Goal: Task Accomplishment & Management: Manage account settings

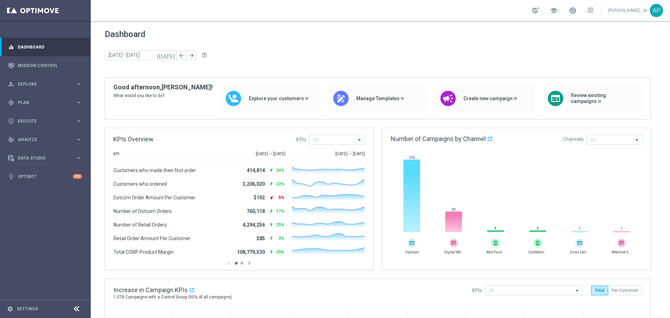
click at [49, 96] on div "gps_fixed Plan keyboard_arrow_right" at bounding box center [45, 102] width 90 height 18
click at [52, 114] on div "Target Groups" at bounding box center [54, 117] width 72 height 10
click at [37, 118] on link "Target Groups" at bounding box center [45, 117] width 54 height 6
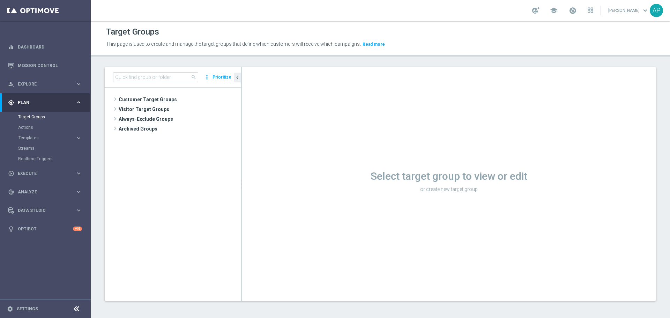
click at [147, 113] on span "Visitor Target Groups" at bounding box center [180, 109] width 122 height 10
click at [160, 144] on span "Always-Exclude Groups" at bounding box center [180, 148] width 122 height 10
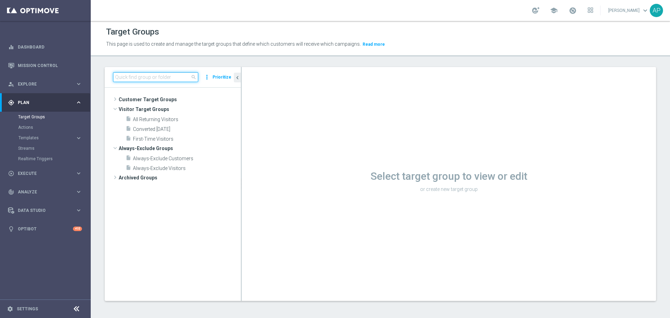
click at [159, 78] on input at bounding box center [155, 77] width 85 height 10
paste input "[URL][DOMAIN_NAME]"
click at [161, 78] on input "[URL][DOMAIN_NAME]" at bounding box center [155, 77] width 85 height 10
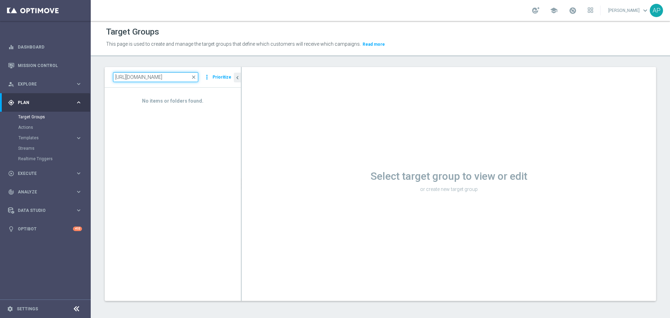
click at [161, 78] on input "[URL][DOMAIN_NAME]" at bounding box center [155, 77] width 85 height 10
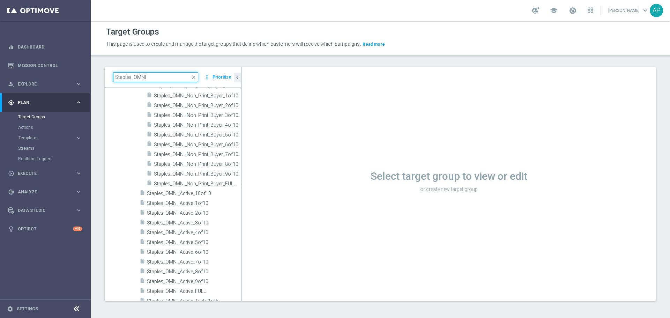
scroll to position [333, 0]
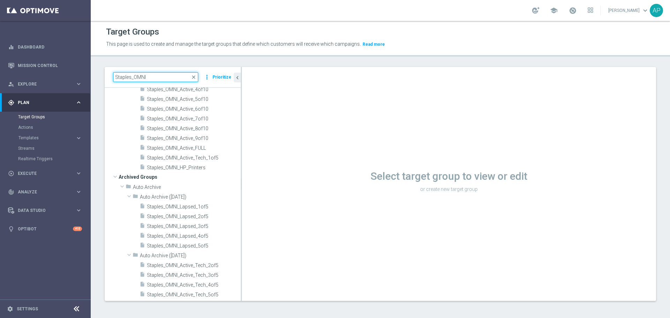
type input "Staples_OMNI"
click at [196, 165] on span "Staples_OMNI_HP_Printers" at bounding box center [194, 168] width 94 height 6
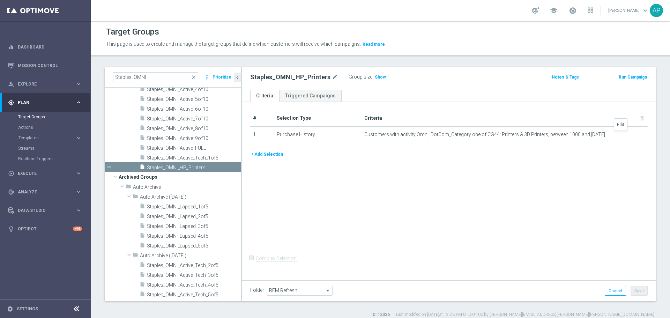
click at [0, 0] on icon "mode_edit" at bounding box center [0, 0] width 0 height 0
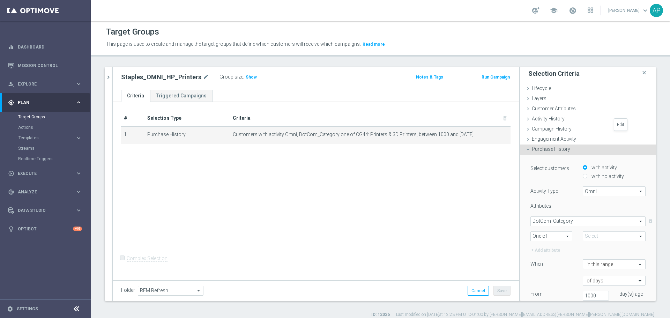
type input "CG44: Printers & 3D Printers"
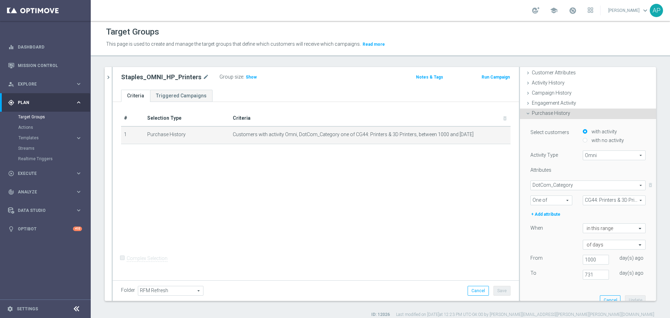
scroll to position [70, 0]
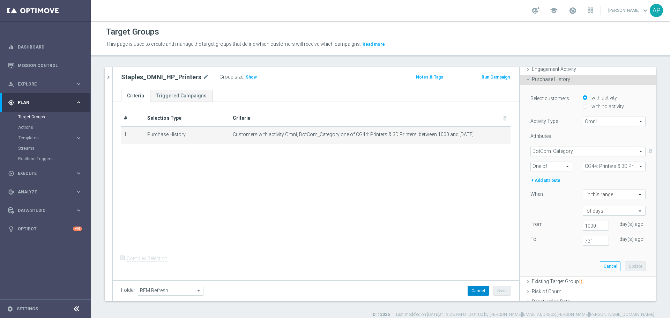
click at [474, 287] on button "Cancel" at bounding box center [477, 291] width 21 height 10
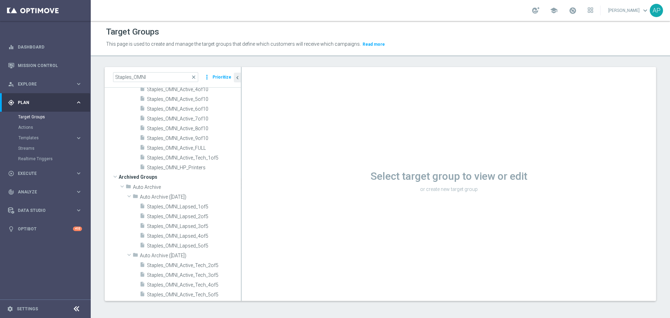
scroll to position [327, 0]
click at [197, 171] on span "Staples_OMNI_HP_Printers" at bounding box center [194, 173] width 94 height 6
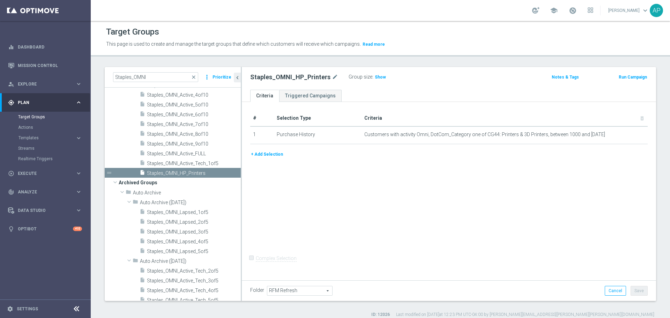
click at [375, 77] on span "Show" at bounding box center [380, 77] width 11 height 5
click at [378, 77] on span "446,698" at bounding box center [383, 78] width 17 height 7
click at [152, 205] on span "Auto Archive ([DATE])" at bounding box center [190, 202] width 101 height 6
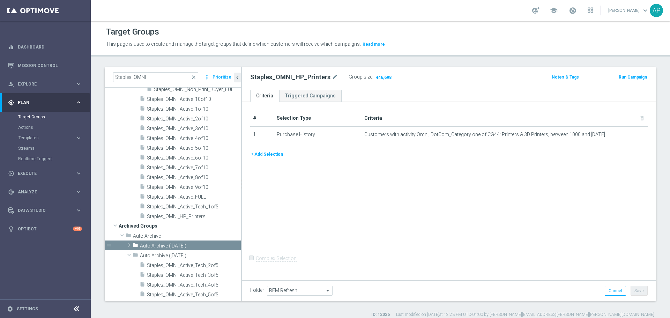
scroll to position [300, 0]
click at [171, 216] on span "Staples_OMNI_HP_Printers" at bounding box center [194, 216] width 94 height 6
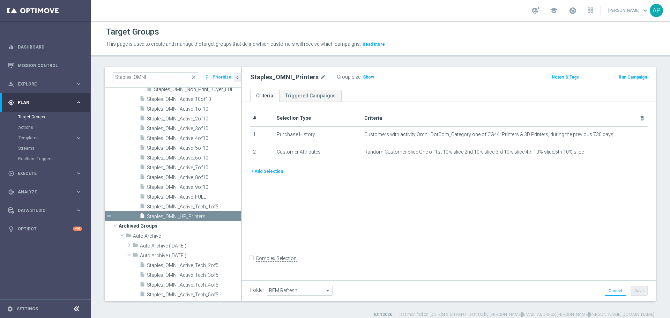
click at [0, 0] on div "content_copy more_vert" at bounding box center [0, 0] width 0 height 0
click at [0, 0] on icon "content_copy" at bounding box center [0, 0] width 0 height 0
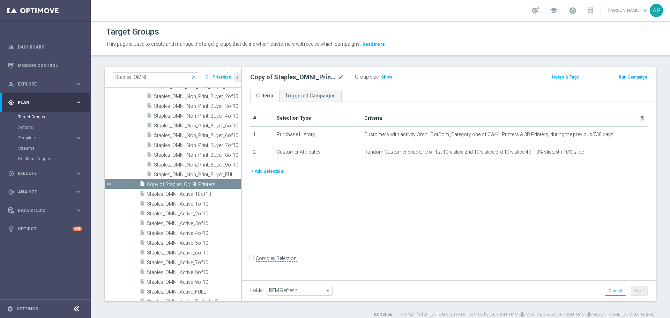
scroll to position [291, 0]
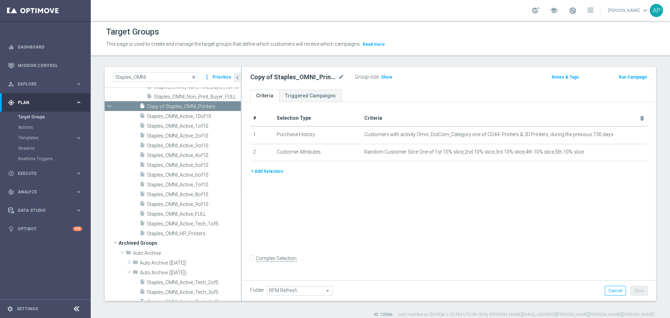
click at [212, 233] on span "Staples_OMNI_HP_Printers" at bounding box center [194, 234] width 94 height 6
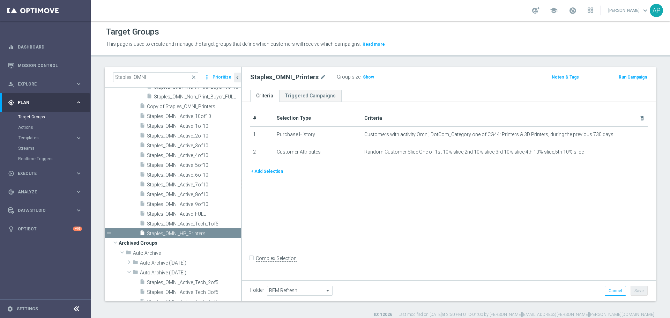
click at [205, 105] on span "Copy of Staples_OMNI_Printers" at bounding box center [194, 107] width 94 height 6
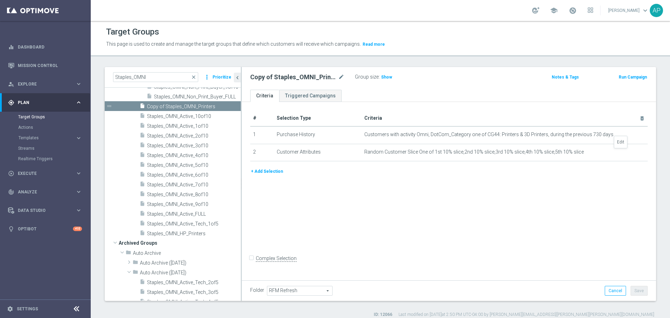
click at [0, 0] on icon "mode_edit" at bounding box center [0, 0] width 0 height 0
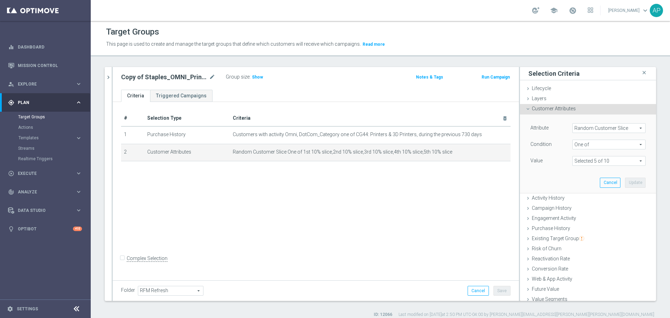
click at [581, 158] on span at bounding box center [608, 160] width 73 height 9
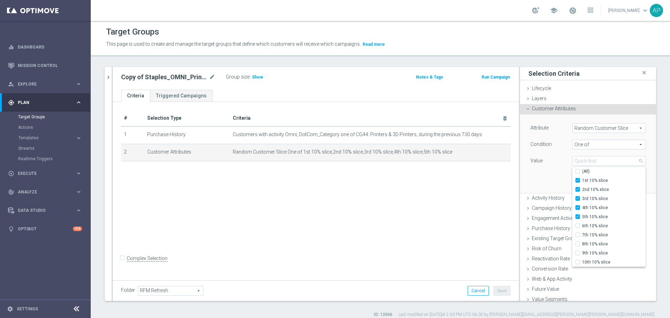
click at [582, 171] on span "(All)" at bounding box center [586, 171] width 8 height 6
click at [581, 171] on input "(All)" at bounding box center [579, 171] width 5 height 5
checkbox input "true"
type input "Selected 10 of 10"
checkbox input "true"
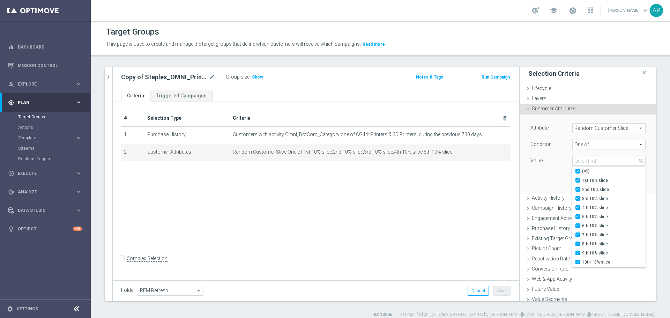
checkbox input "true"
click at [582, 174] on span "(All)" at bounding box center [586, 171] width 8 height 6
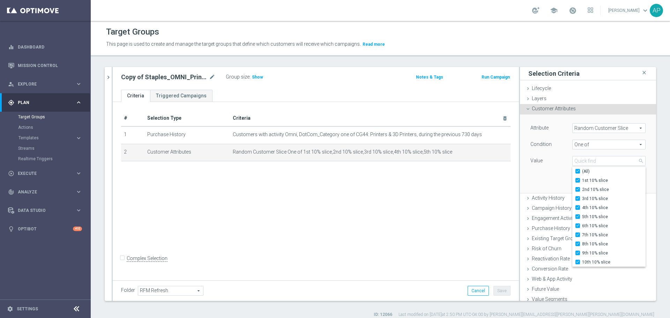
click at [580, 174] on input "(All)" at bounding box center [579, 171] width 5 height 5
checkbox input "false"
type input "Select"
checkbox input "false"
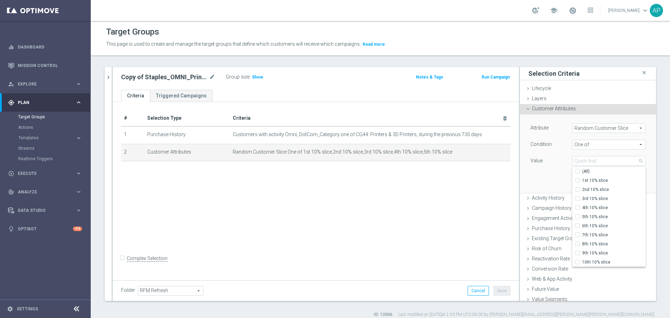
checkbox input "false"
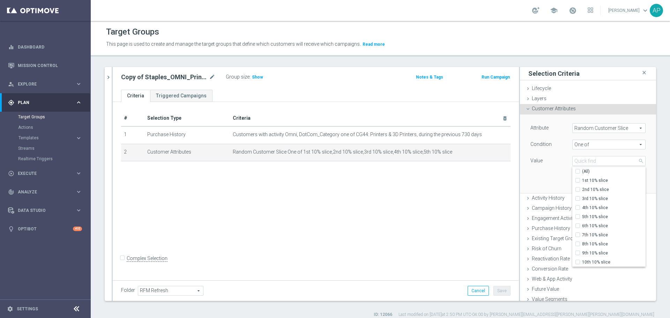
checkbox input "false"
click at [582, 225] on span "6th 10% slice" at bounding box center [613, 226] width 63 height 6
click at [577, 225] on input "6th 10% slice" at bounding box center [579, 226] width 5 height 5
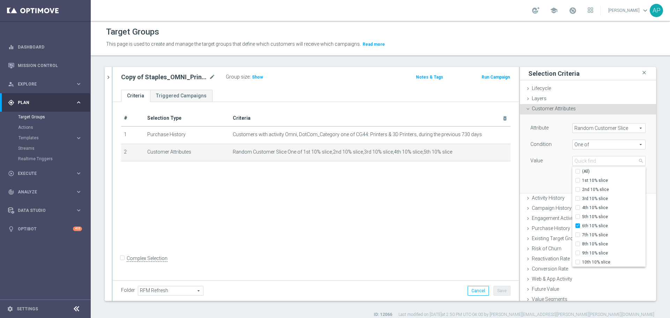
checkbox input "true"
type input "6th 10% slice"
click at [582, 236] on span "7th 10% slice" at bounding box center [613, 235] width 63 height 6
click at [577, 236] on input "7th 10% slice" at bounding box center [579, 235] width 5 height 5
checkbox input "true"
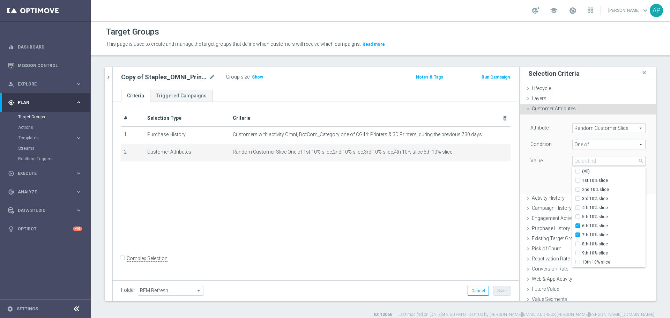
type input "Selected 2 of 10"
click at [582, 242] on span "8th 10% slice" at bounding box center [613, 244] width 63 height 6
click at [577, 242] on input "8th 10% slice" at bounding box center [579, 244] width 5 height 5
checkbox input "true"
type input "Selected 3 of 10"
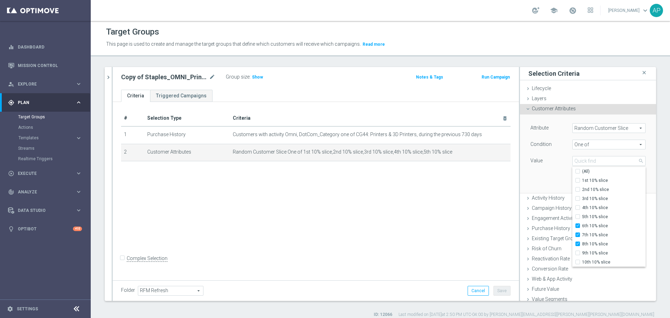
click at [582, 248] on label "8th 10% slice" at bounding box center [613, 243] width 63 height 9
click at [578, 246] on input "8th 10% slice" at bounding box center [579, 244] width 5 height 5
checkbox input "false"
type input "Selected 2 of 10"
click at [582, 254] on span "9th 10% slice" at bounding box center [613, 253] width 63 height 6
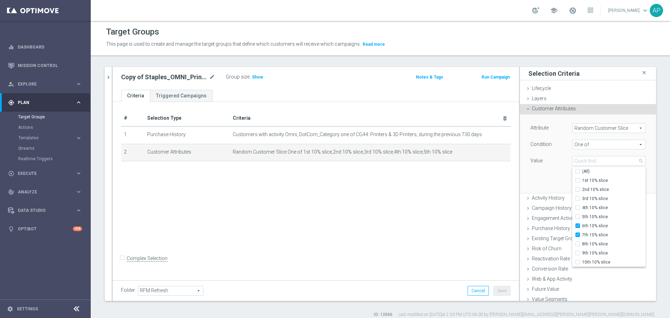
click at [577, 254] on input "9th 10% slice" at bounding box center [579, 253] width 5 height 5
checkbox input "true"
type input "Selected 3 of 10"
drag, startPoint x: 574, startPoint y: 242, endPoint x: 575, endPoint y: 257, distance: 15.0
click at [577, 242] on input "8th 10% slice" at bounding box center [579, 244] width 5 height 5
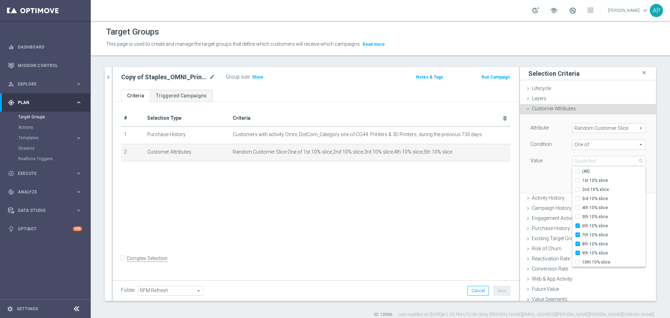
checkbox input "true"
type input "Selected 4 of 10"
click at [582, 262] on span "10th 10% slice" at bounding box center [613, 262] width 63 height 6
click at [577, 262] on input "10th 10% slice" at bounding box center [579, 262] width 5 height 5
checkbox input "true"
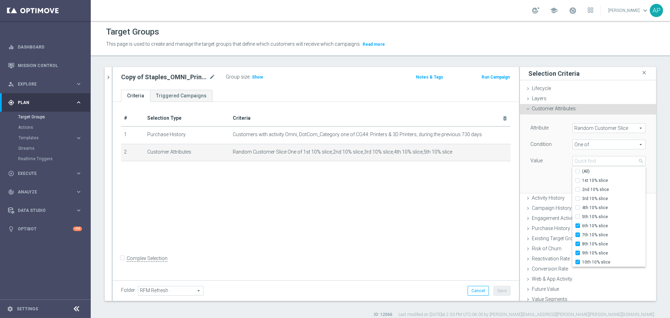
type input "Selected 5 of 10"
click at [547, 175] on div "Attribute Random Customer Slice Random Customer Slice arrow_drop_down search Co…" at bounding box center [588, 153] width 126 height 78
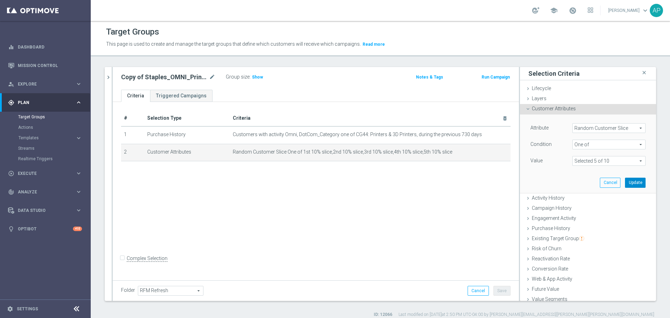
click at [625, 183] on button "Update" at bounding box center [635, 183] width 21 height 10
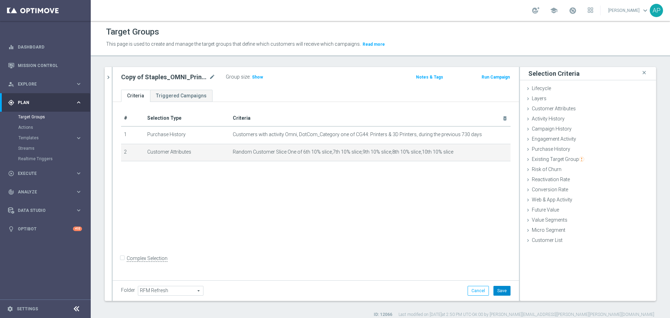
click at [502, 289] on button "Save" at bounding box center [501, 291] width 17 height 10
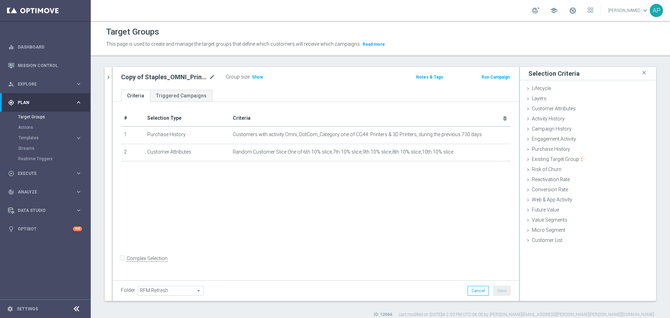
click at [106, 76] on icon "chevron_right" at bounding box center [108, 77] width 7 height 7
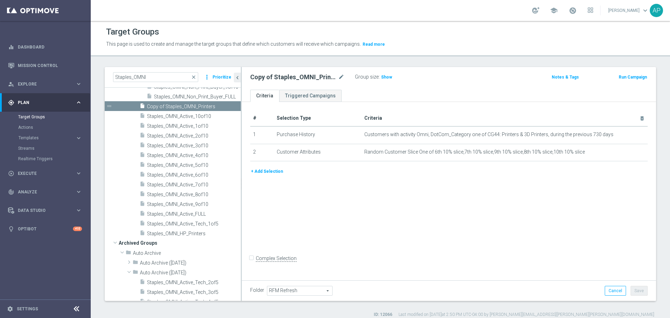
click at [191, 233] on span "Staples_OMNI_HP_Printers" at bounding box center [194, 234] width 94 height 6
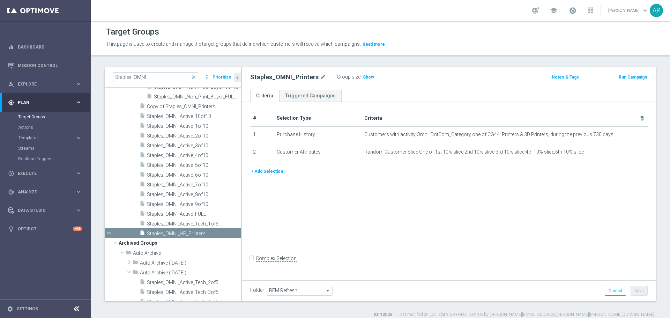
click at [364, 78] on span "Show" at bounding box center [368, 77] width 11 height 5
click at [371, 79] on span "597,670" at bounding box center [371, 78] width 17 height 7
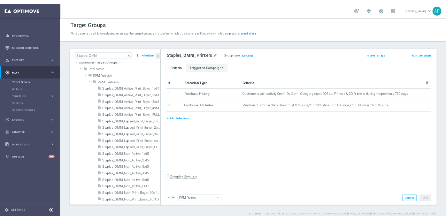
scroll to position [221, 0]
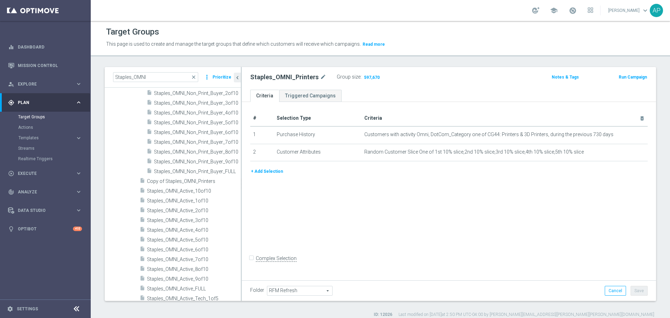
drag, startPoint x: 199, startPoint y: 181, endPoint x: 562, endPoint y: 177, distance: 362.8
click at [199, 181] on span "Copy of Staples_OMNI_Printers" at bounding box center [194, 181] width 94 height 6
click at [389, 79] on span "Show" at bounding box center [386, 77] width 11 height 5
click at [392, 76] on span "600,359" at bounding box center [389, 78] width 17 height 7
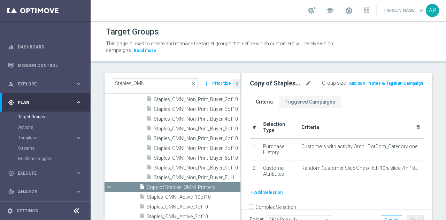
scroll to position [221, 0]
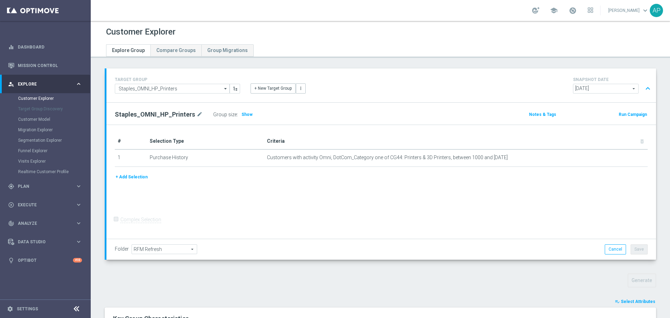
click at [245, 110] on div "Group size : Show" at bounding box center [248, 115] width 70 height 10
click at [242, 113] on span "Show" at bounding box center [246, 114] width 11 height 5
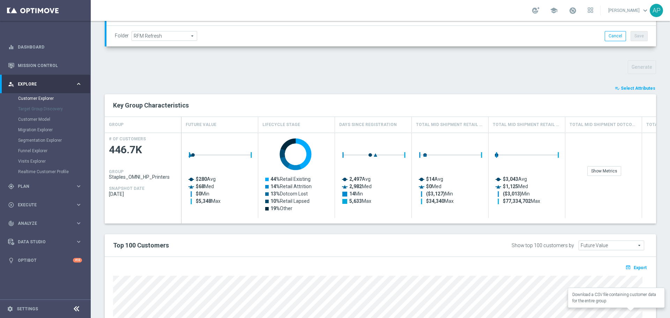
scroll to position [165, 0]
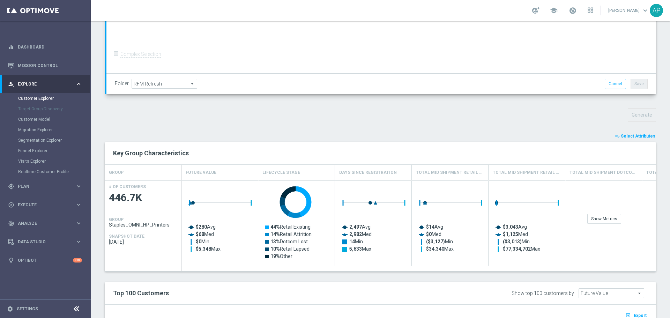
click at [633, 135] on span "Select Attributes" at bounding box center [637, 136] width 35 height 5
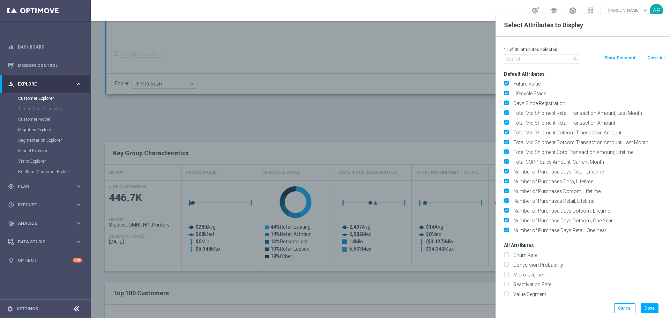
click at [652, 54] on button "Clear All" at bounding box center [655, 58] width 18 height 8
checkbox input "false"
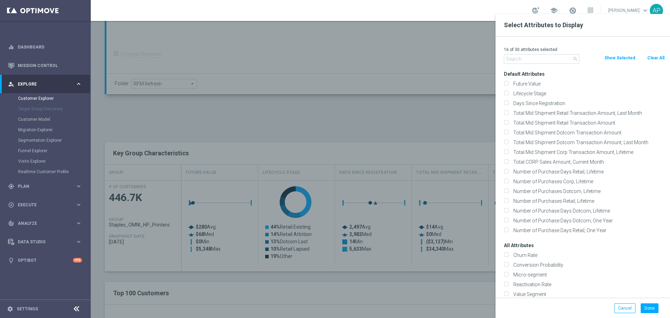
checkbox input "false"
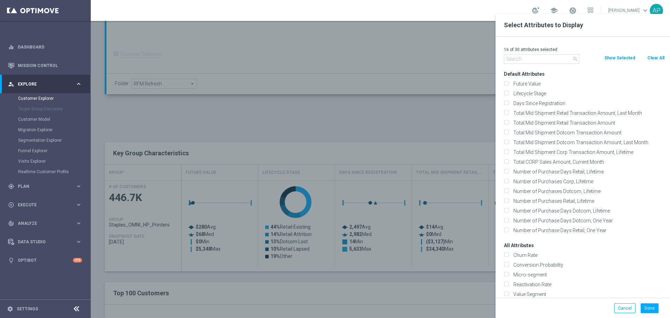
checkbox input "false"
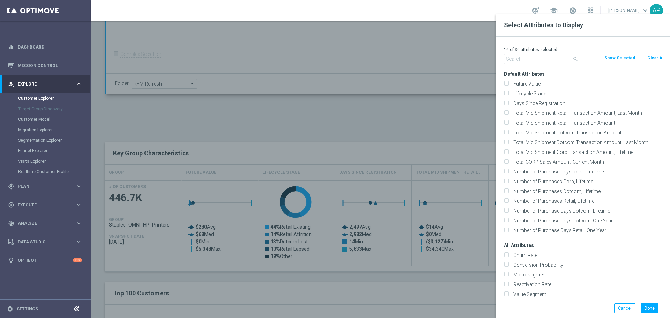
checkbox input "false"
click at [560, 56] on input "text" at bounding box center [541, 59] width 75 height 10
type input "name"
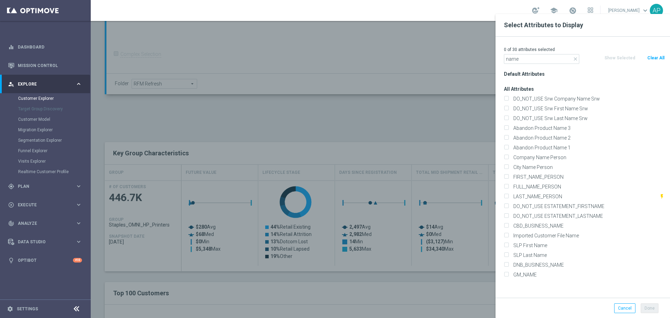
click at [537, 174] on label "FIRST_NAME_PERSON" at bounding box center [588, 177] width 154 height 6
click at [508, 175] on input "FIRST_NAME_PERSON" at bounding box center [506, 177] width 5 height 5
checkbox input "true"
click at [532, 194] on label "LAST_NAME_PERSON" at bounding box center [585, 196] width 148 height 6
click at [508, 195] on input "LAST_NAME_PERSON" at bounding box center [506, 197] width 5 height 5
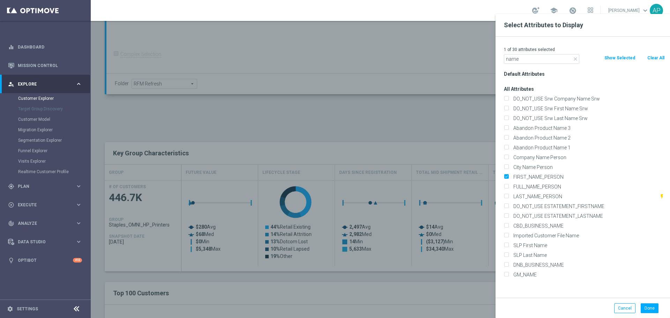
checkbox input "true"
drag, startPoint x: 530, startPoint y: 62, endPoint x: 493, endPoint y: 55, distance: 38.4
click at [496, 58] on div "2 of 30 attributes selected close name Clear All Show Selected Default Attribut…" at bounding box center [582, 167] width 174 height 261
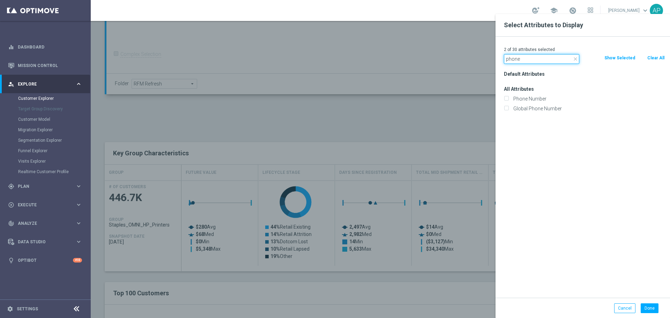
type input "phone"
click at [526, 95] on div "Phone Number" at bounding box center [583, 99] width 171 height 10
click at [527, 97] on label "Phone Number" at bounding box center [588, 99] width 154 height 6
click at [508, 97] on input "Phone Number" at bounding box center [506, 99] width 5 height 5
checkbox input "true"
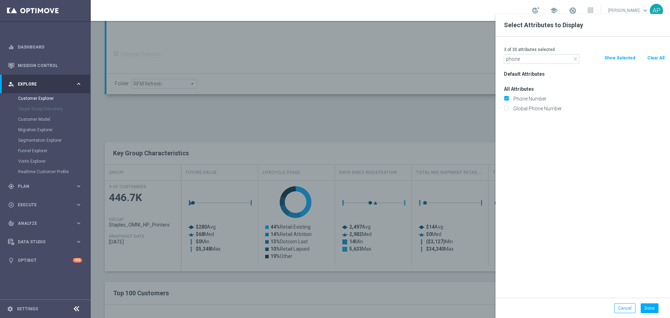
click at [521, 63] on div "3 of 30 attributes selected close phone Clear All Show Selected Default Attribu…" at bounding box center [582, 167] width 174 height 261
drag, startPoint x: 521, startPoint y: 61, endPoint x: 480, endPoint y: 51, distance: 42.8
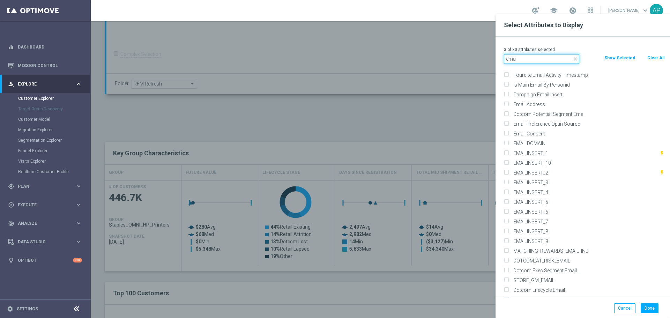
scroll to position [143, 0]
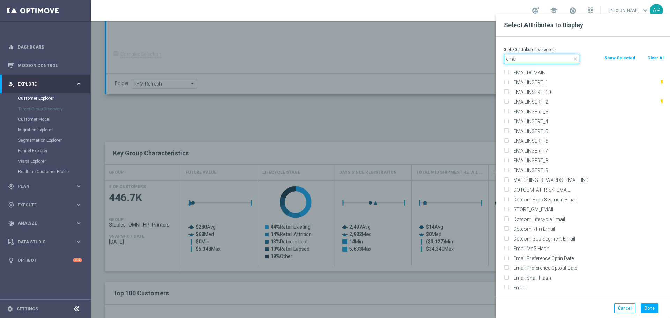
type input "ema"
click at [546, 287] on label "Email" at bounding box center [588, 287] width 154 height 6
click at [508, 287] on input "Email" at bounding box center [506, 288] width 5 height 5
checkbox input "true"
click at [647, 307] on button "Done" at bounding box center [649, 308] width 18 height 10
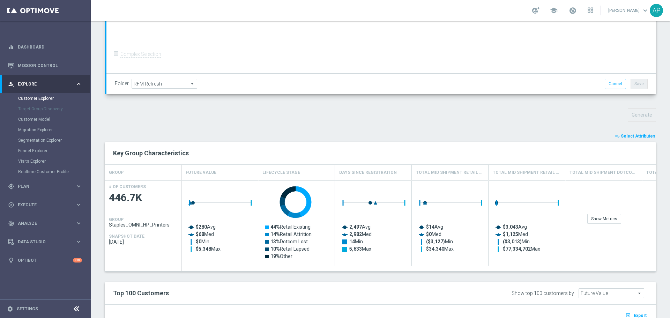
type input "Search"
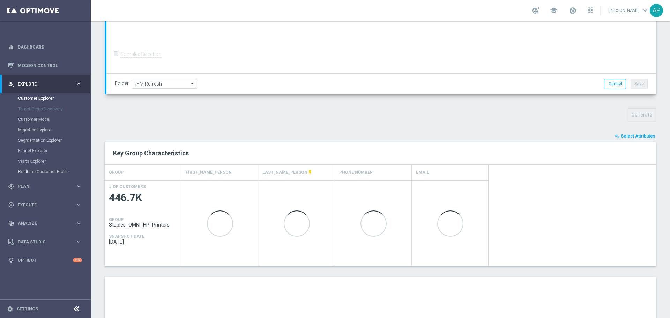
scroll to position [235, 0]
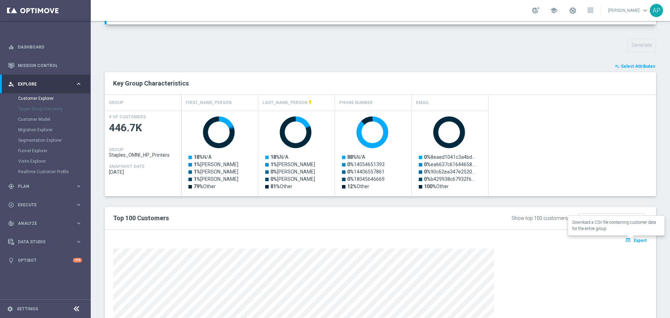
click at [633, 239] on span "Export" at bounding box center [639, 240] width 13 height 5
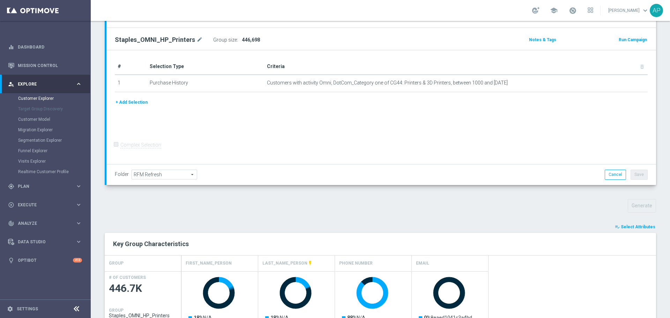
scroll to position [0, 0]
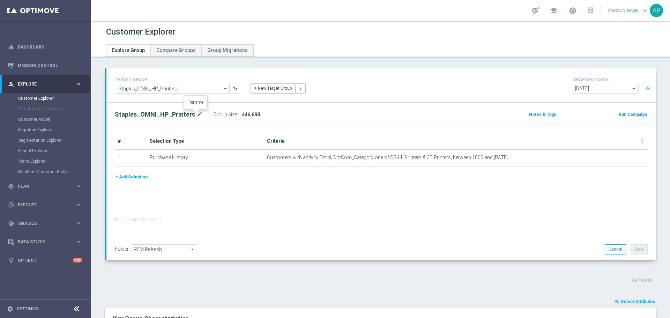
click at [196, 114] on icon "mode_edit" at bounding box center [199, 114] width 6 height 8
click at [157, 115] on input "Staples_OMNI_HP_Printers" at bounding box center [162, 115] width 94 height 10
click at [156, 114] on input "Staples_OMNI_HP_Printers" at bounding box center [162, 115] width 94 height 10
click at [157, 114] on input "Staples_OMNI_HP_Printers" at bounding box center [162, 115] width 94 height 10
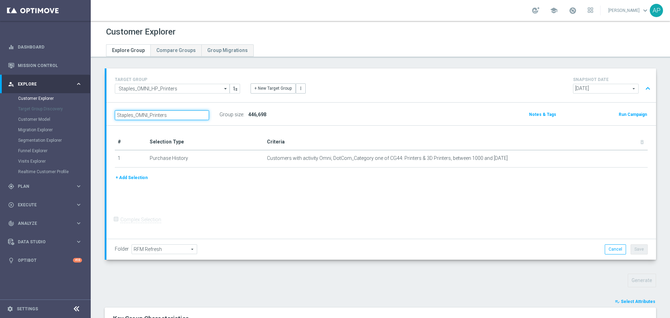
type input "Staples_OMNI_Printers"
click at [192, 203] on div "# Selection Type Criteria delete_forever 1 Purchase History Customers with acti…" at bounding box center [380, 182] width 549 height 113
drag, startPoint x: 635, startPoint y: 248, endPoint x: 629, endPoint y: 148, distance: 100.3
click at [609, 158] on div "Staples_OMNI_Printers mode_edit Group size : 446,698 Notes & Tags Run Campaign …" at bounding box center [380, 181] width 549 height 157
click at [0, 0] on icon "mode_edit" at bounding box center [0, 0] width 0 height 0
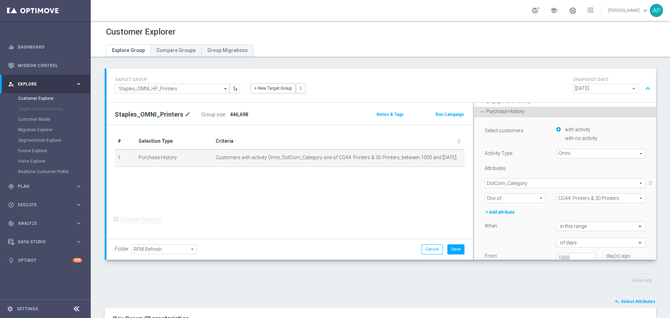
scroll to position [105, 0]
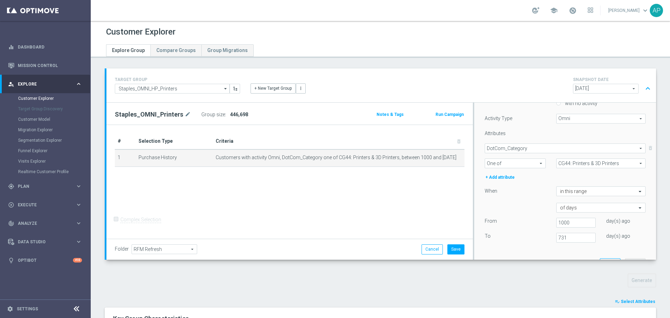
click at [565, 190] on input "text" at bounding box center [594, 191] width 68 height 6
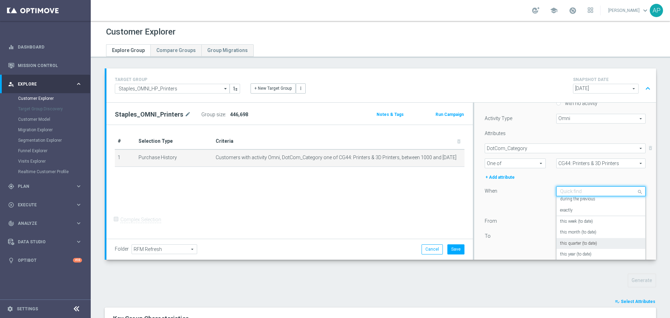
scroll to position [0, 0]
click at [582, 202] on label "during the previous" at bounding box center [577, 202] width 35 height 6
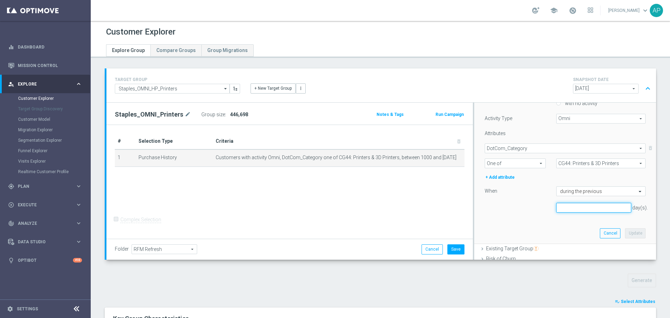
click at [572, 204] on input "number" at bounding box center [593, 208] width 75 height 10
type input "730"
click at [627, 230] on button "Update" at bounding box center [635, 233] width 21 height 10
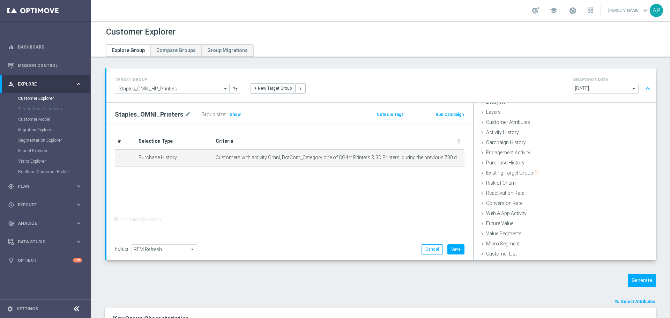
scroll to position [18, 0]
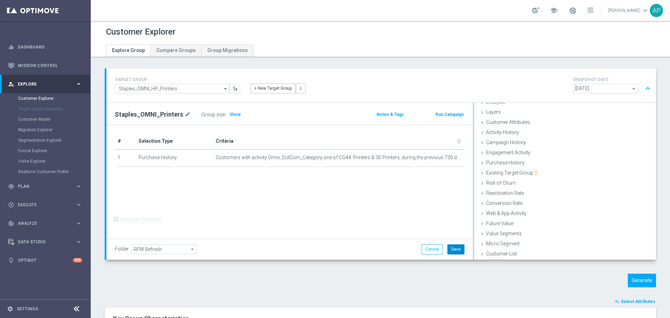
click at [448, 253] on button "Save" at bounding box center [455, 249] width 17 height 10
click at [507, 140] on span "Customer Attributes" at bounding box center [508, 141] width 44 height 6
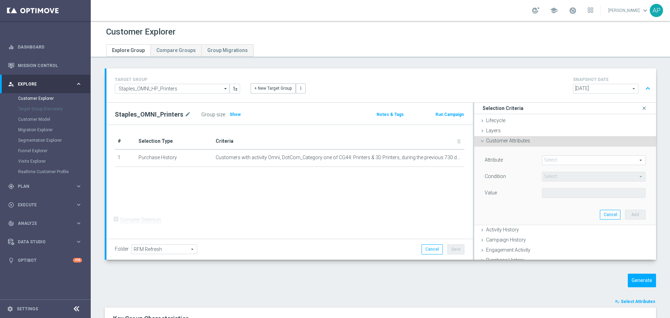
click at [583, 161] on span at bounding box center [593, 160] width 103 height 9
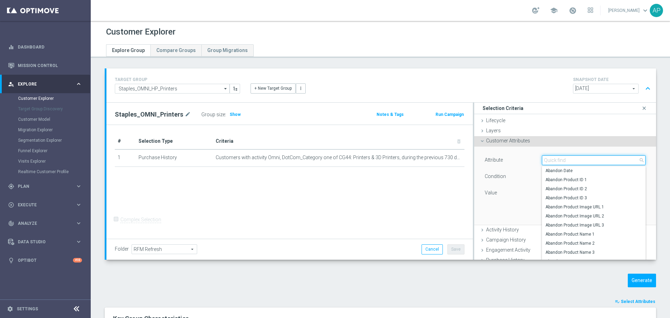
click at [582, 159] on input "search" at bounding box center [594, 160] width 104 height 10
type input "slice"
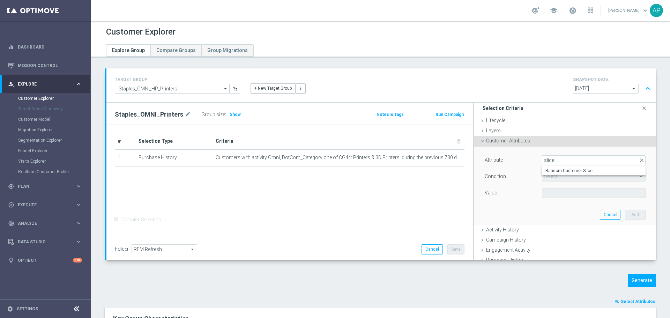
click at [579, 167] on label "Random Customer Slice" at bounding box center [594, 170] width 104 height 9
type input "Random Customer Slice"
click at [568, 186] on div "Attribute Random Customer Slice Random Customer Slice arrow_drop_down search Co…" at bounding box center [564, 177] width 161 height 44
click at [564, 175] on span "Equals" at bounding box center [593, 176] width 103 height 9
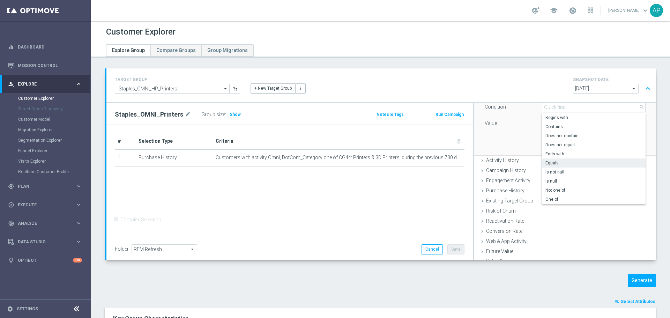
scroll to position [70, 0]
click at [551, 198] on span "One of" at bounding box center [593, 199] width 97 height 6
type input "One of"
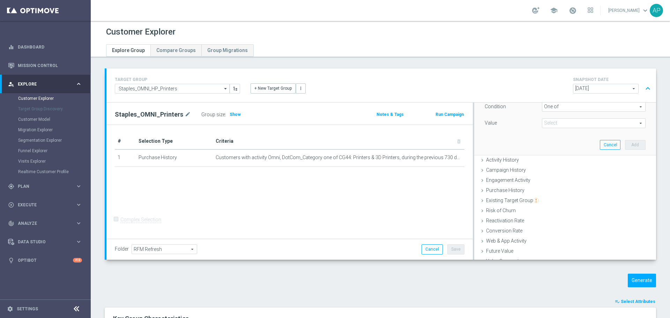
click at [556, 122] on span at bounding box center [593, 123] width 103 height 9
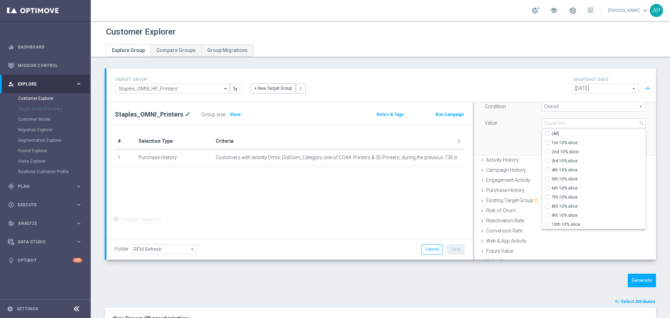
click at [551, 141] on span "1st 10% slice" at bounding box center [598, 143] width 94 height 6
click at [551, 141] on input "1st 10% slice" at bounding box center [549, 142] width 5 height 5
checkbox input "true"
type input "1st 10% slice"
click at [551, 154] on span "2nd 10% slice" at bounding box center [598, 152] width 94 height 6
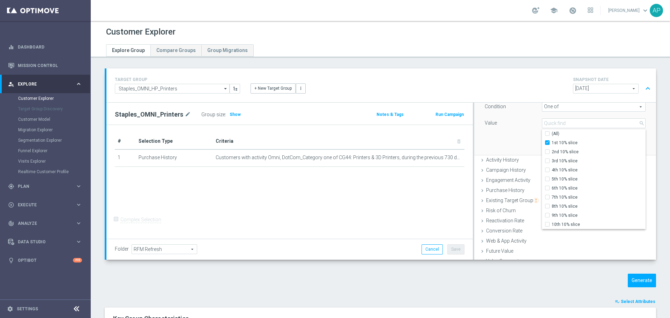
click at [551, 154] on input "2nd 10% slice" at bounding box center [549, 151] width 5 height 5
checkbox input "true"
type input "Selected 2 of 10"
click at [551, 161] on span "3rd 10% slice" at bounding box center [598, 161] width 94 height 6
click at [550, 161] on input "3rd 10% slice" at bounding box center [549, 160] width 5 height 5
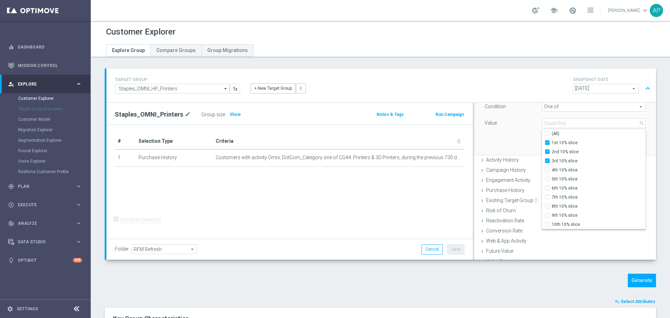
checkbox input "true"
type input "Selected 3 of 10"
click at [551, 168] on span "4th 10% slice" at bounding box center [598, 170] width 94 height 6
click at [550, 168] on input "4th 10% slice" at bounding box center [549, 169] width 5 height 5
checkbox input "true"
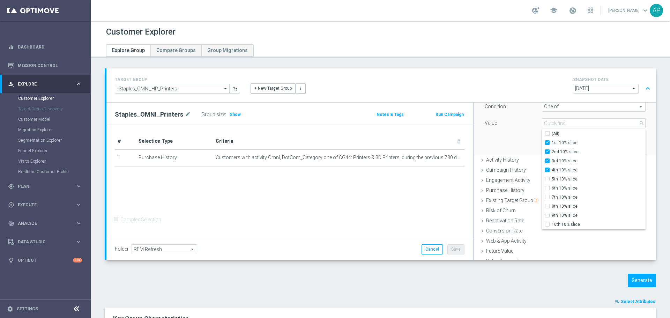
type input "Selected 4 of 10"
click at [551, 175] on label "5th 10% slice" at bounding box center [598, 178] width 94 height 9
click at [551, 176] on input "5th 10% slice" at bounding box center [549, 178] width 5 height 5
checkbox input "true"
type input "Selected 5 of 10"
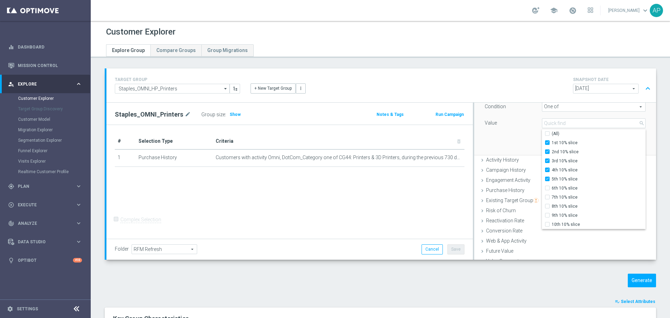
click at [511, 132] on div "Attribute Random Customer Slice Random Customer Slice arrow_drop_down search Co…" at bounding box center [564, 116] width 171 height 78
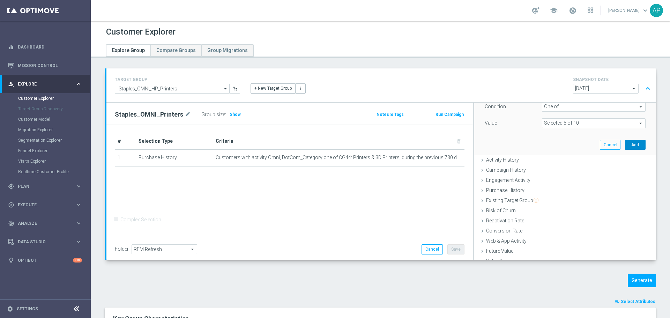
click at [625, 147] on button "Add" at bounding box center [635, 145] width 21 height 10
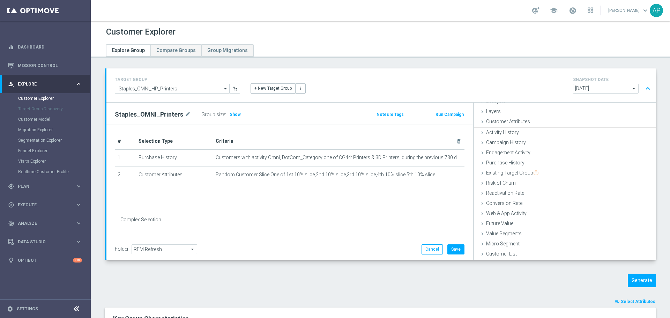
scroll to position [18, 0]
click at [458, 246] on button "Save" at bounding box center [455, 249] width 17 height 10
click at [108, 80] on div "TARGET GROUP Staples_OMNI_HP_Printers Staples_OMNI_HP_Printers arrow_drop_down …" at bounding box center [380, 85] width 549 height 34
click at [106, 78] on accordion-group "TARGET GROUP Staples_OMNI_HP_Printers Staples_OMNI_HP_Printers arrow_drop_down …" at bounding box center [380, 163] width 551 height 191
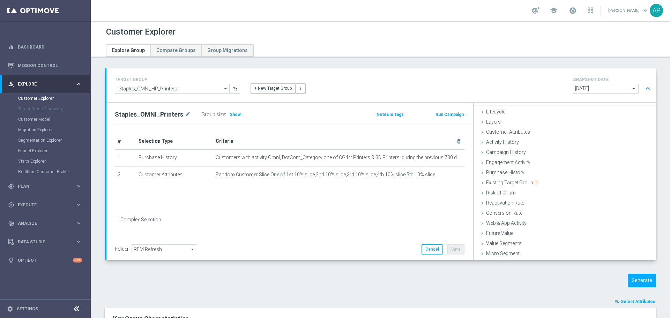
scroll to position [0, 0]
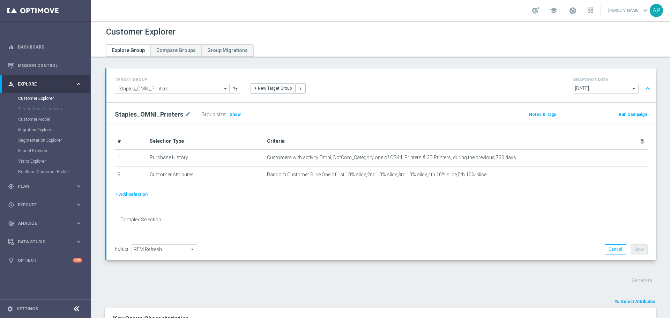
scroll to position [105, 0]
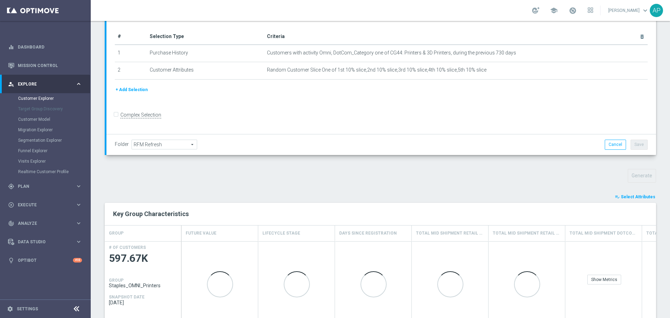
click at [628, 193] on button "playlist_add_check Select Attributes" at bounding box center [635, 197] width 42 height 8
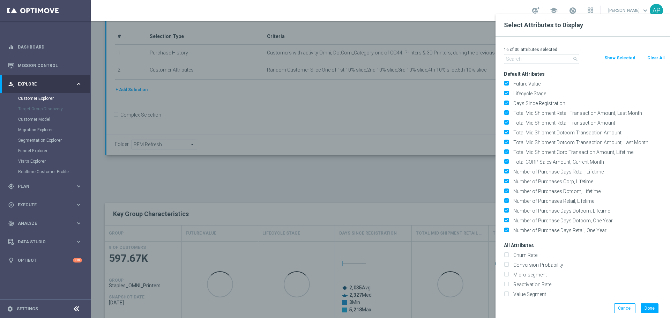
click at [655, 59] on button "Clear All" at bounding box center [655, 58] width 18 height 8
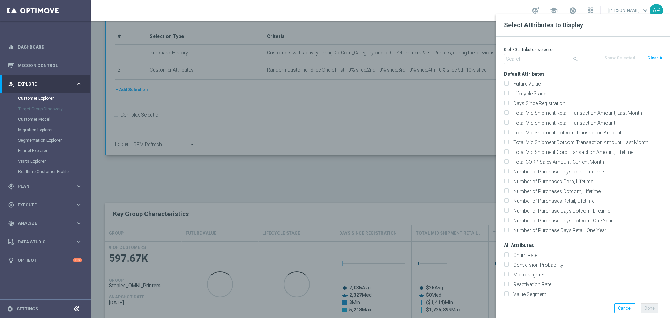
checkbox input "false"
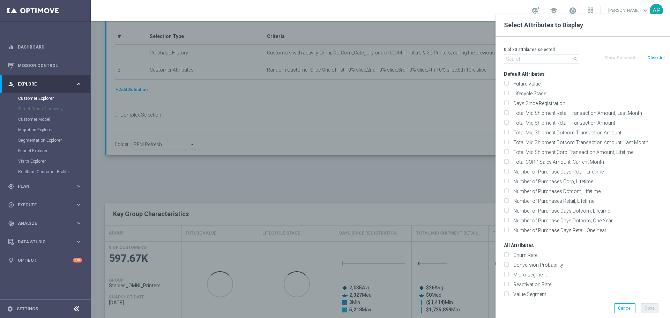
checkbox input "false"
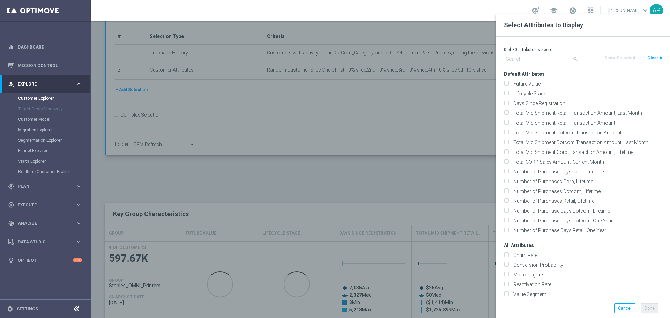
checkbox input "false"
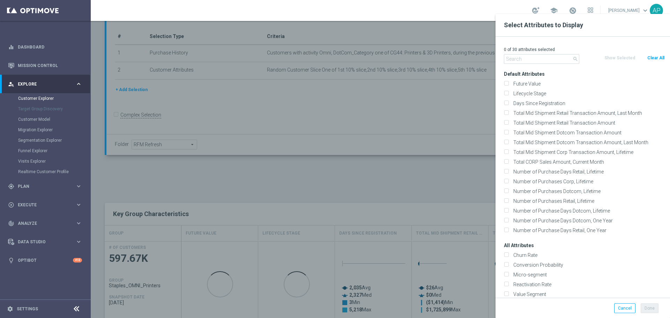
checkbox input "false"
click at [548, 62] on input "text" at bounding box center [541, 59] width 75 height 10
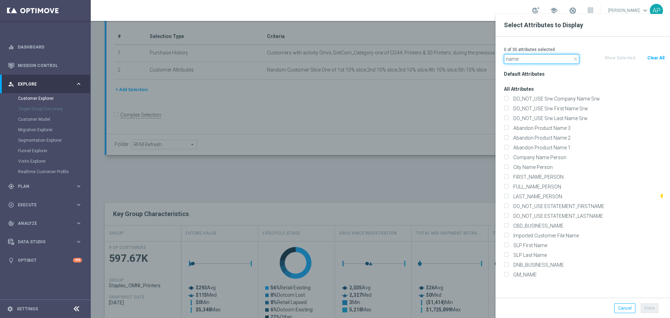
type input "name"
click at [544, 176] on label "FIRST_NAME_PERSON" at bounding box center [588, 177] width 154 height 6
click at [508, 176] on input "FIRST_NAME_PERSON" at bounding box center [506, 177] width 5 height 5
checkbox input "true"
click at [542, 198] on label "LAST_NAME_PERSON" at bounding box center [585, 196] width 148 height 6
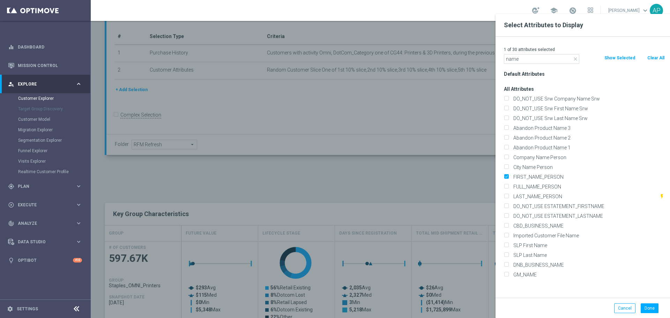
click at [508, 198] on input "LAST_NAME_PERSON" at bounding box center [506, 197] width 5 height 5
checkbox input "true"
drag, startPoint x: 524, startPoint y: 57, endPoint x: 488, endPoint y: 50, distance: 37.3
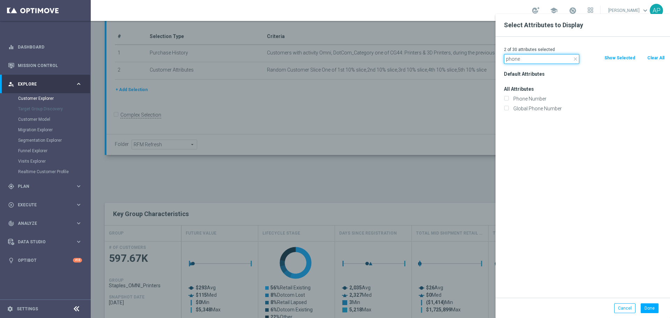
type input "phone"
click at [540, 99] on label "Phone Number" at bounding box center [588, 99] width 154 height 6
click at [508, 99] on input "Phone Number" at bounding box center [506, 99] width 5 height 5
checkbox input "true"
drag, startPoint x: 529, startPoint y: 62, endPoint x: 492, endPoint y: 54, distance: 37.5
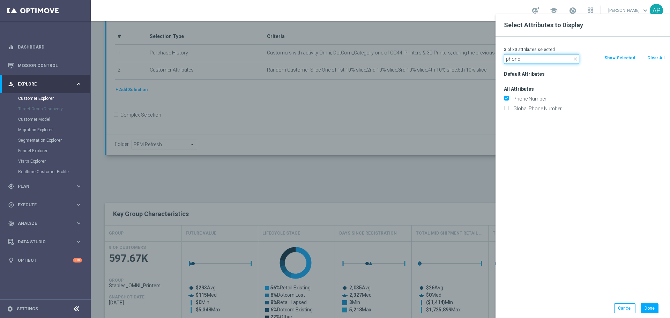
click at [495, 57] on div "3 of 30 attributes selected close phone Clear All Show Selected Default Attribu…" at bounding box center [582, 167] width 174 height 261
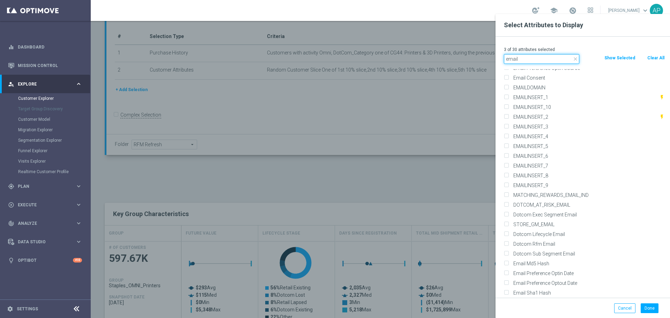
scroll to position [143, 0]
type input "email"
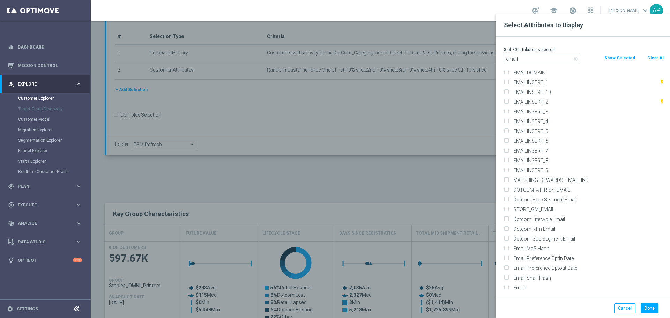
click at [533, 288] on label "Email" at bounding box center [588, 287] width 154 height 6
click at [508, 288] on input "Email" at bounding box center [506, 288] width 5 height 5
checkbox input "true"
click at [646, 307] on button "Done" at bounding box center [649, 308] width 18 height 10
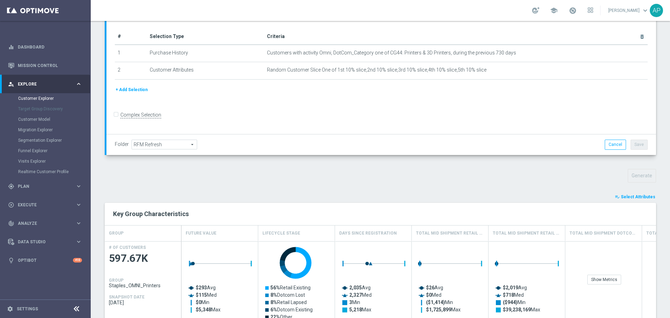
type input "Search"
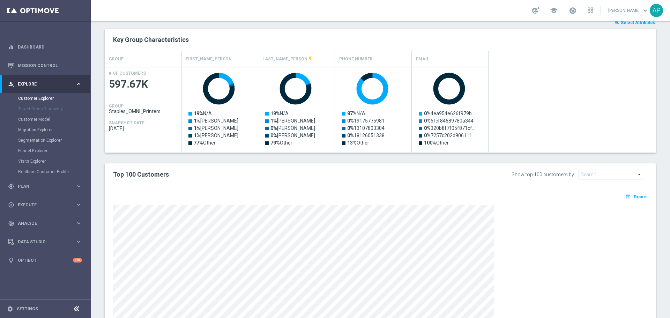
scroll to position [279, 0]
click at [634, 197] on span "Export" at bounding box center [639, 196] width 13 height 5
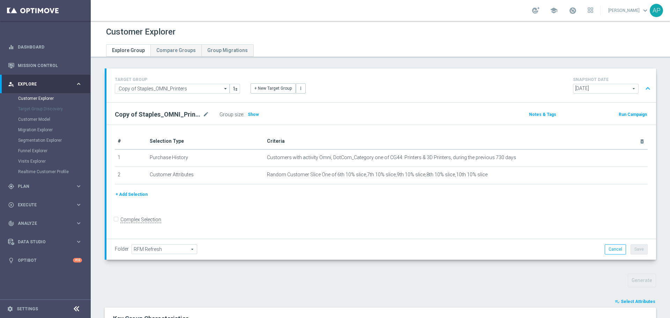
click at [624, 299] on span "Select Attributes" at bounding box center [637, 301] width 35 height 5
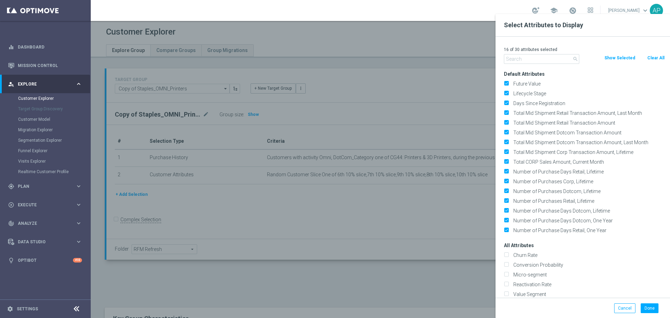
click at [656, 60] on button "Clear All" at bounding box center [655, 58] width 18 height 8
checkbox input "false"
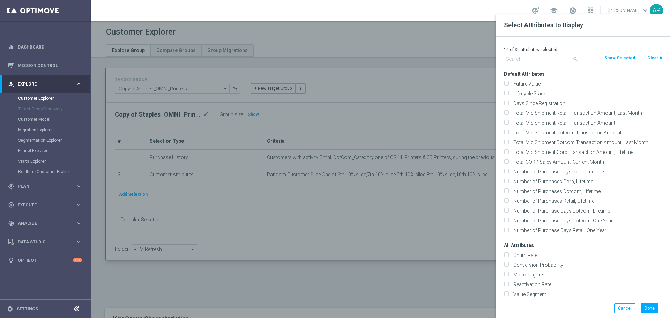
checkbox input "false"
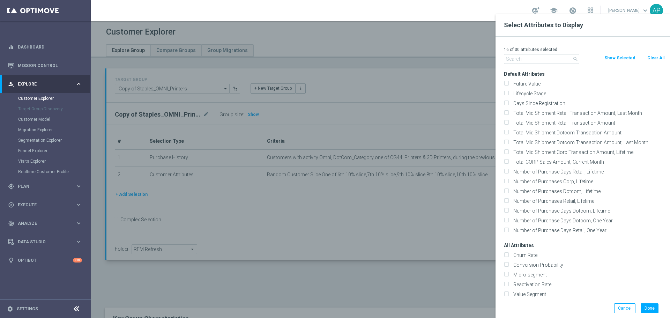
checkbox input "false"
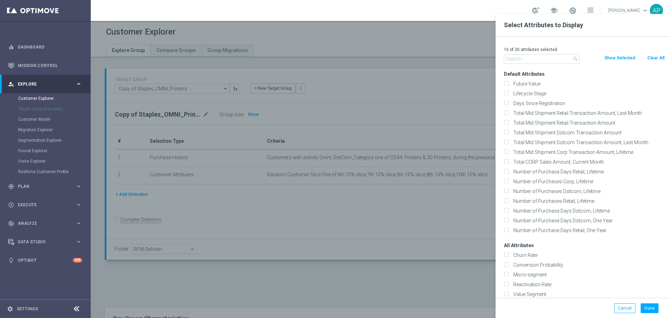
checkbox input "false"
click at [539, 62] on input "text" at bounding box center [541, 59] width 75 height 10
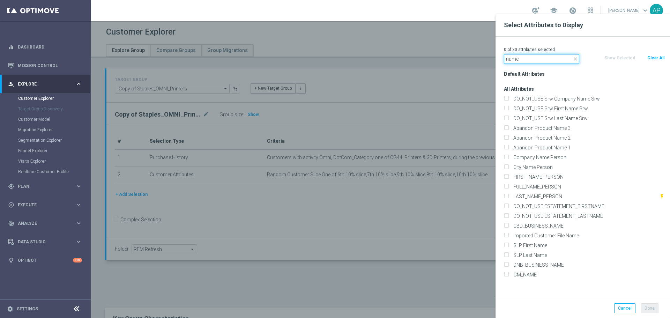
type input "name"
click at [541, 176] on label "FIRST_NAME_PERSON" at bounding box center [588, 177] width 154 height 6
click at [508, 176] on input "FIRST_NAME_PERSON" at bounding box center [506, 177] width 5 height 5
checkbox input "true"
click at [539, 191] on div "FULL_NAME_PERSON" at bounding box center [583, 187] width 171 height 10
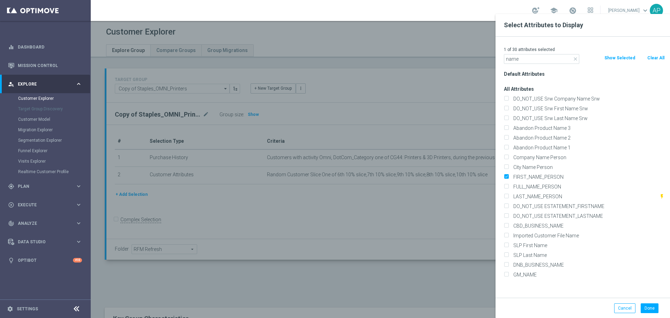
click at [540, 196] on label "LAST_NAME_PERSON" at bounding box center [585, 196] width 148 height 6
click at [508, 196] on input "LAST_NAME_PERSON" at bounding box center [506, 197] width 5 height 5
checkbox input "true"
drag, startPoint x: 525, startPoint y: 57, endPoint x: 498, endPoint y: 59, distance: 26.9
click at [498, 60] on div "close name" at bounding box center [541, 59] width 86 height 10
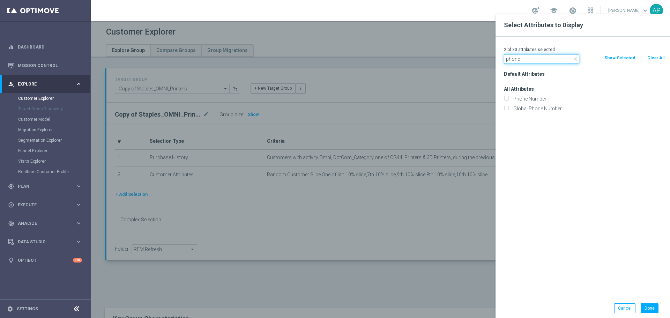
type input "phone"
click at [536, 96] on label "Phone Number" at bounding box center [588, 99] width 154 height 6
click at [508, 97] on input "Phone Number" at bounding box center [506, 99] width 5 height 5
checkbox input "true"
drag, startPoint x: 530, startPoint y: 60, endPoint x: 425, endPoint y: 65, distance: 104.7
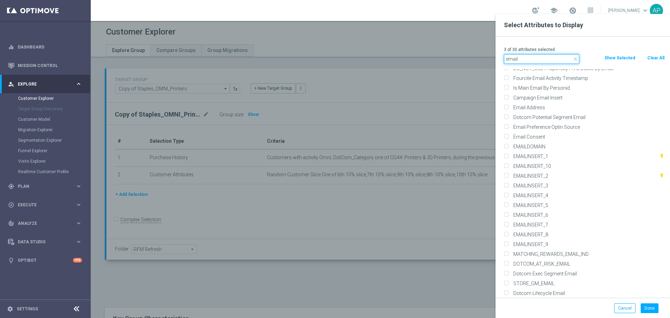
scroll to position [143, 0]
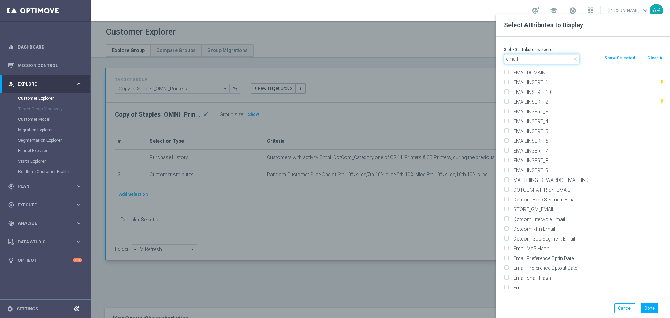
type input "email"
click at [533, 286] on label "Email" at bounding box center [588, 287] width 154 height 6
click at [508, 286] on input "Email" at bounding box center [506, 288] width 5 height 5
checkbox input "true"
click at [646, 308] on button "Done" at bounding box center [649, 308] width 18 height 10
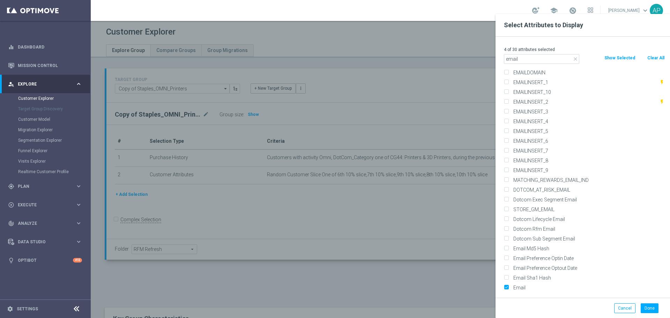
type input "Search"
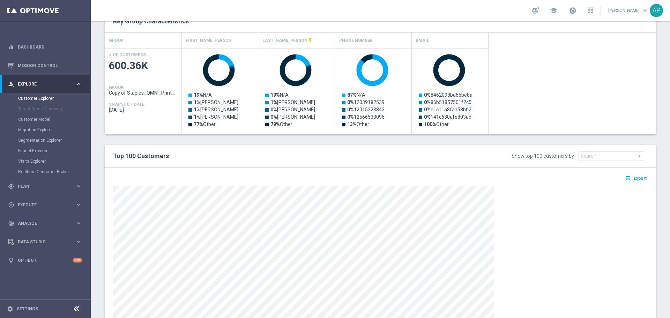
scroll to position [314, 0]
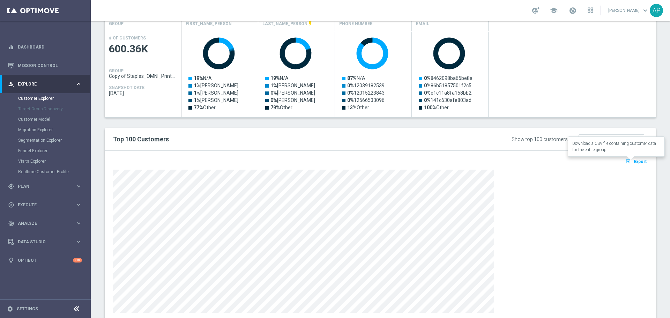
click at [633, 160] on span "Export" at bounding box center [639, 161] width 13 height 5
